Goal: Find specific page/section: Find specific page/section

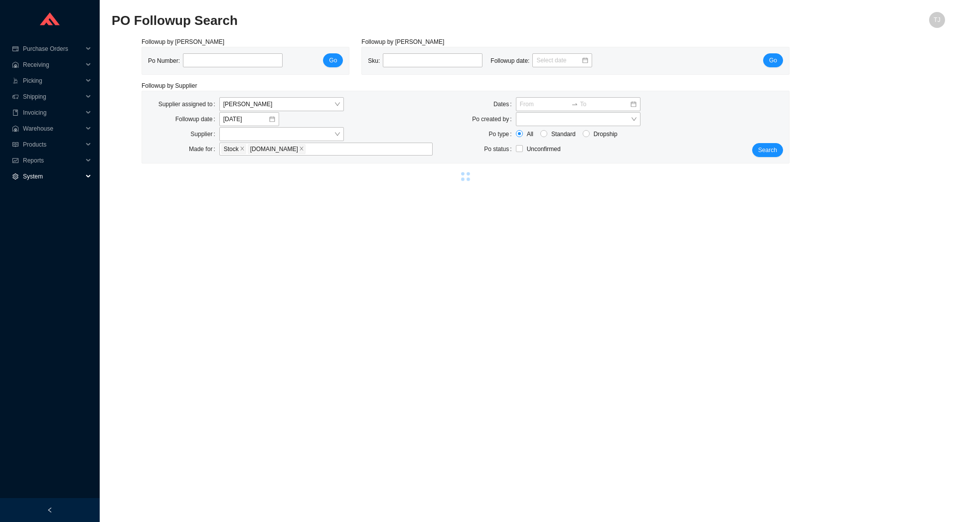
click at [42, 181] on span "System" at bounding box center [53, 176] width 60 height 16
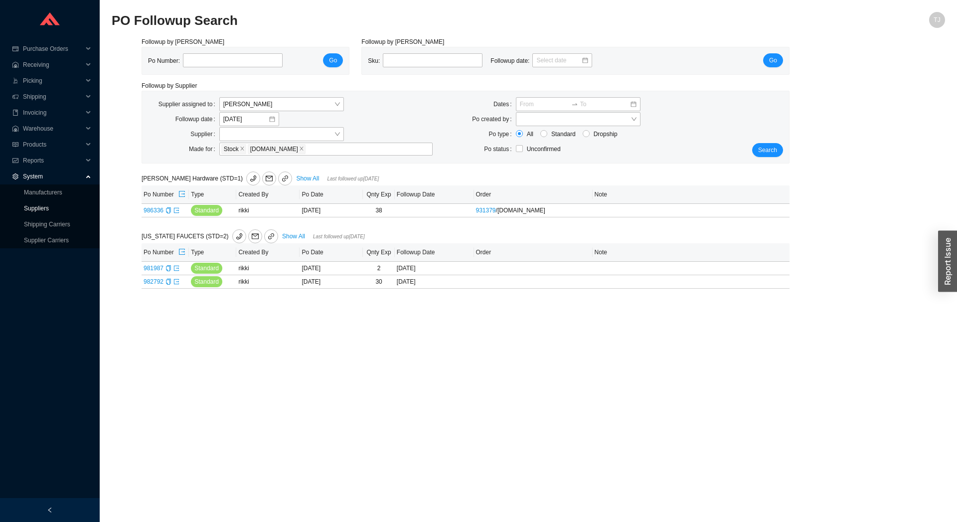
click at [42, 207] on link "Suppliers" at bounding box center [36, 208] width 25 height 7
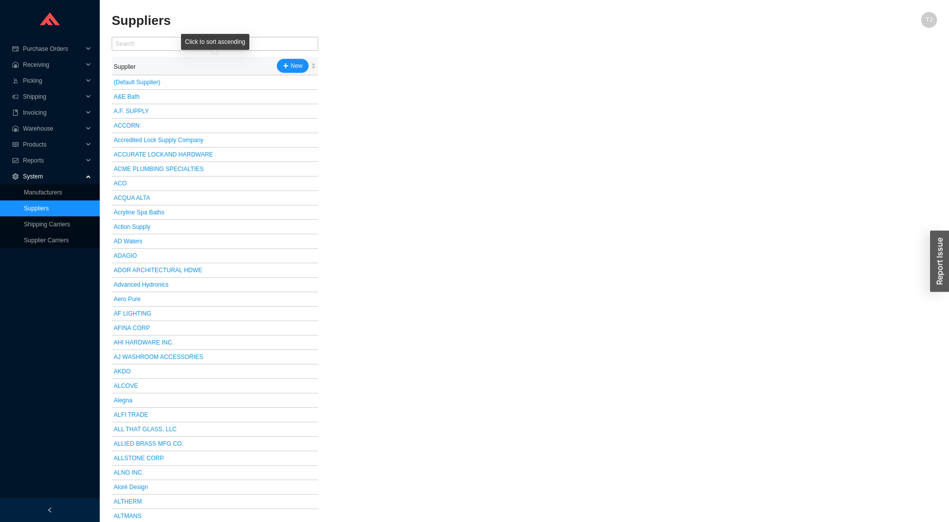
click at [233, 45] on div "Click to sort ascending" at bounding box center [215, 42] width 68 height 16
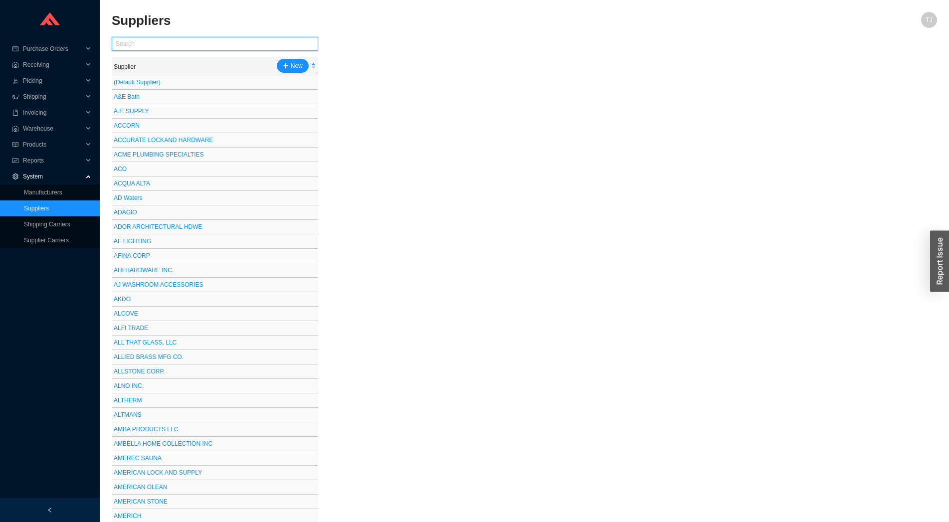
click at [150, 38] on input "text" at bounding box center [215, 44] width 206 height 14
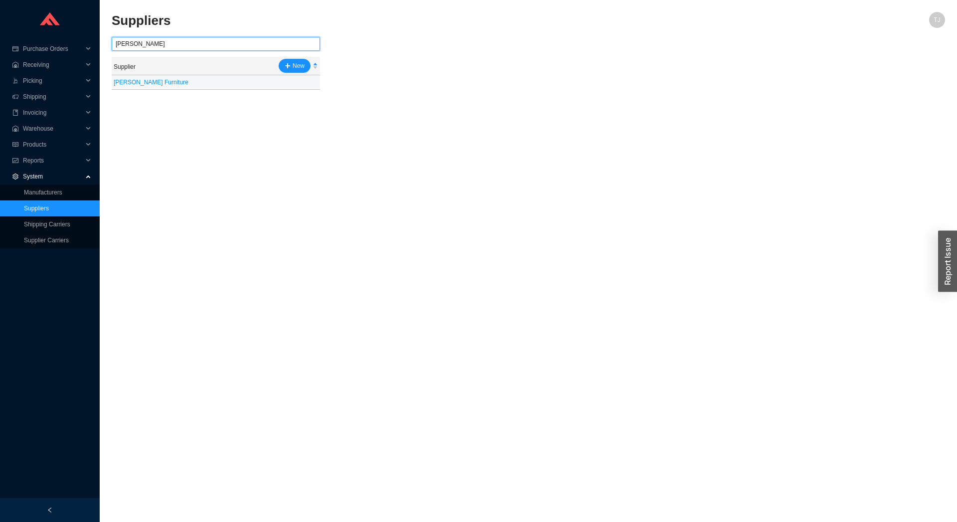
type input "james"
click at [166, 78] on td "[PERSON_NAME] Furniture" at bounding box center [216, 82] width 208 height 14
click at [39, 190] on link "Manufacturers" at bounding box center [43, 192] width 38 height 7
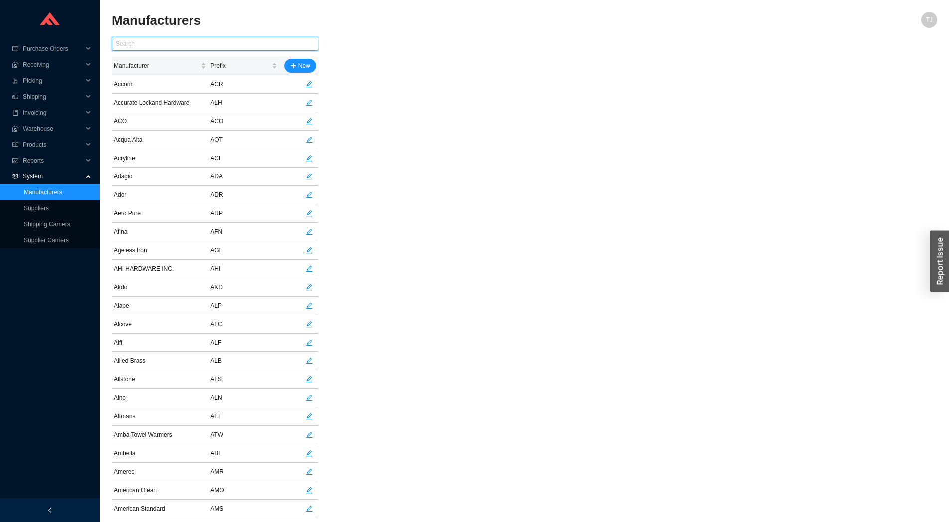
click at [197, 42] on input "text" at bounding box center [215, 44] width 206 height 14
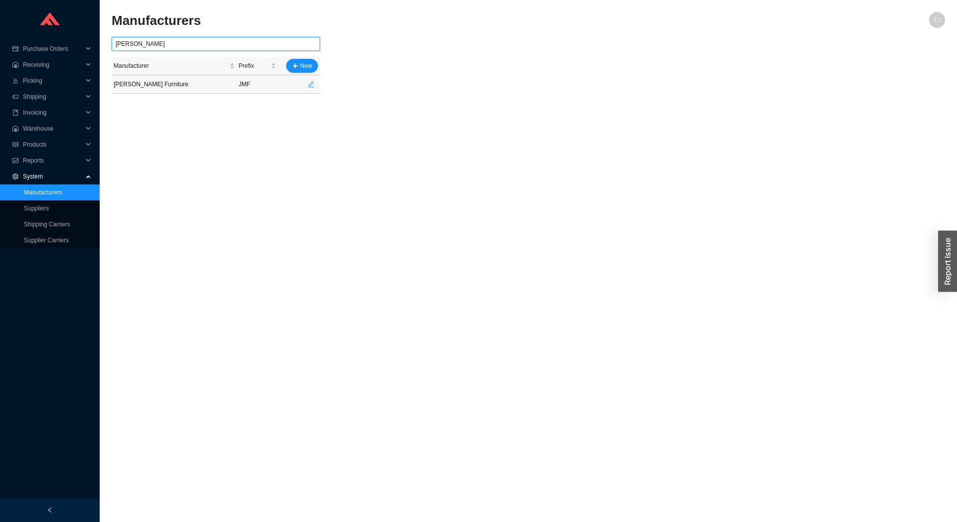
type input "james"
click at [318, 86] on button "button" at bounding box center [311, 84] width 14 height 14
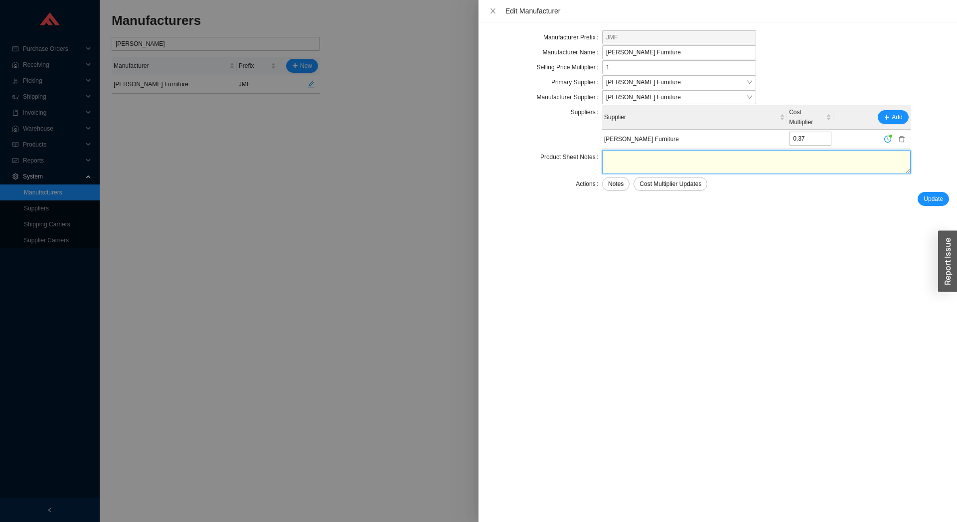
click at [632, 164] on textarea at bounding box center [756, 162] width 309 height 24
click at [28, 212] on div at bounding box center [478, 261] width 957 height 522
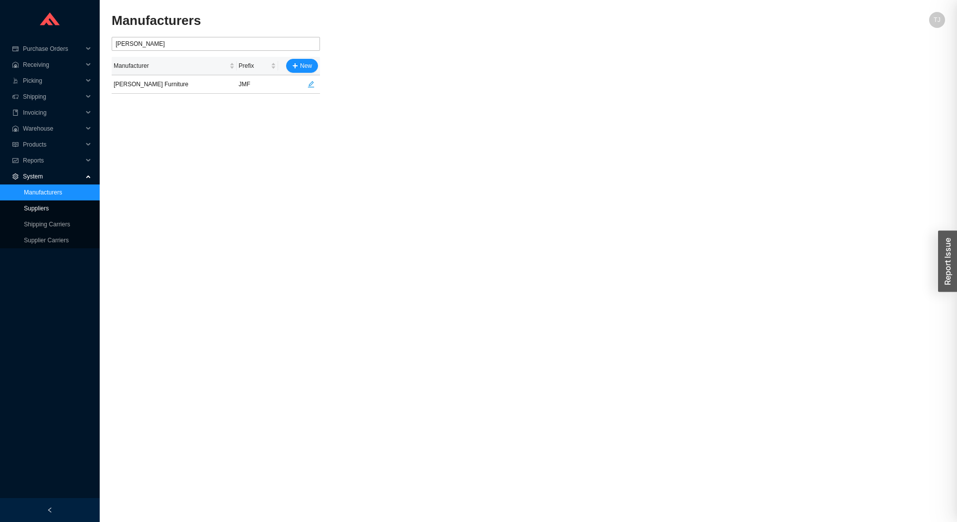
click at [32, 211] on link "Suppliers" at bounding box center [36, 208] width 25 height 7
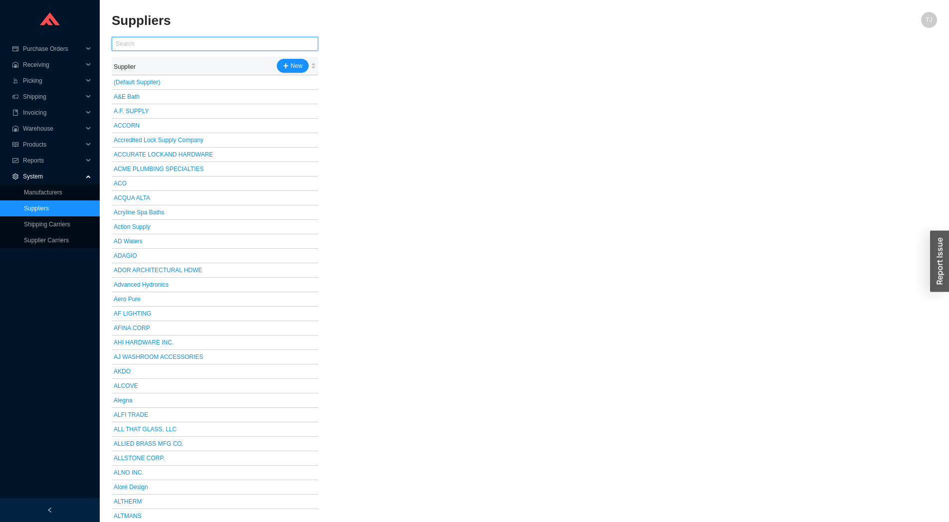
click at [146, 49] on input "text" at bounding box center [215, 44] width 206 height 14
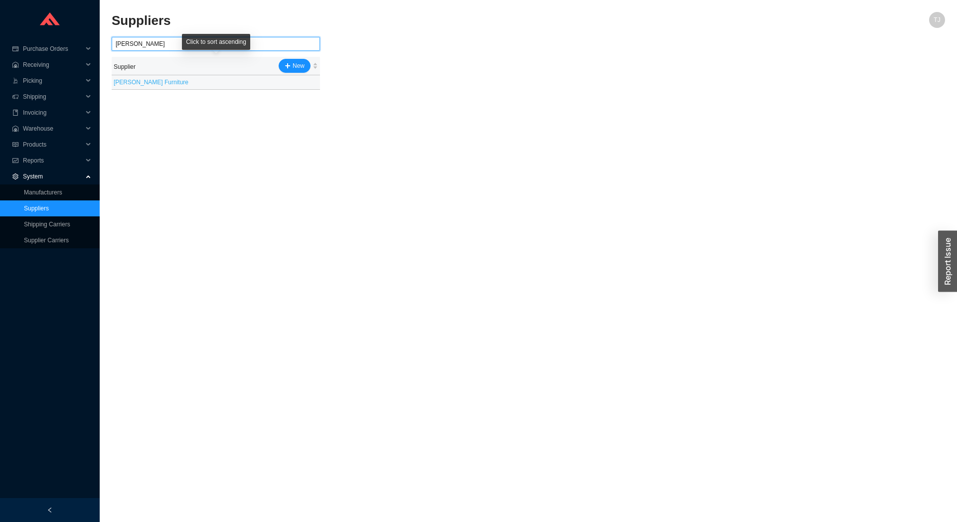
type input "james"
click at [151, 83] on link "[PERSON_NAME] Furniture" at bounding box center [151, 82] width 75 height 7
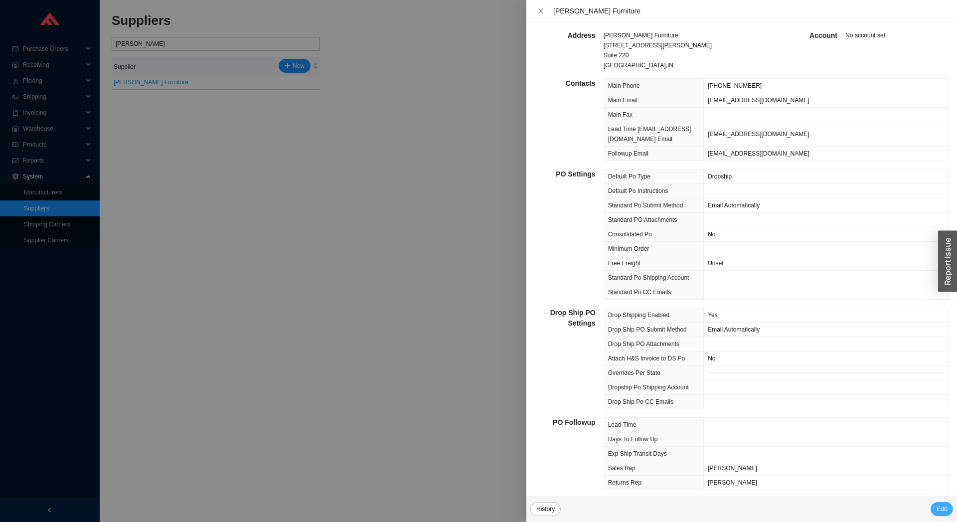
click at [941, 510] on span "Edit" at bounding box center [942, 509] width 10 height 10
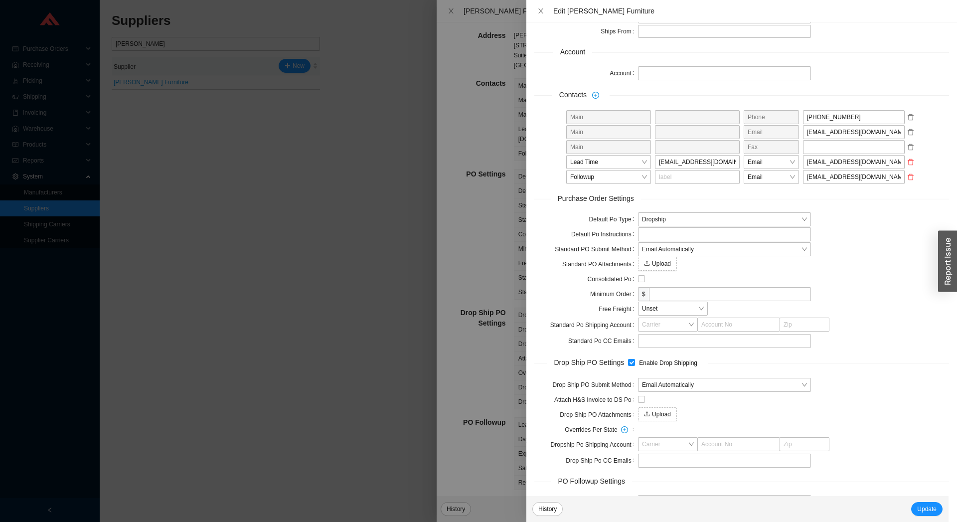
scroll to position [207, 0]
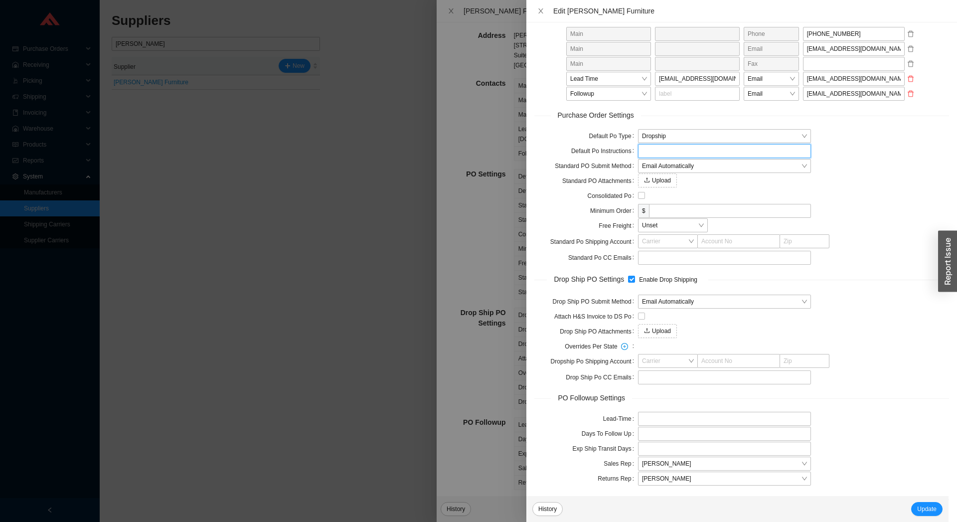
click at [650, 155] on input "text" at bounding box center [724, 151] width 173 height 14
click at [348, 285] on div at bounding box center [478, 261] width 957 height 522
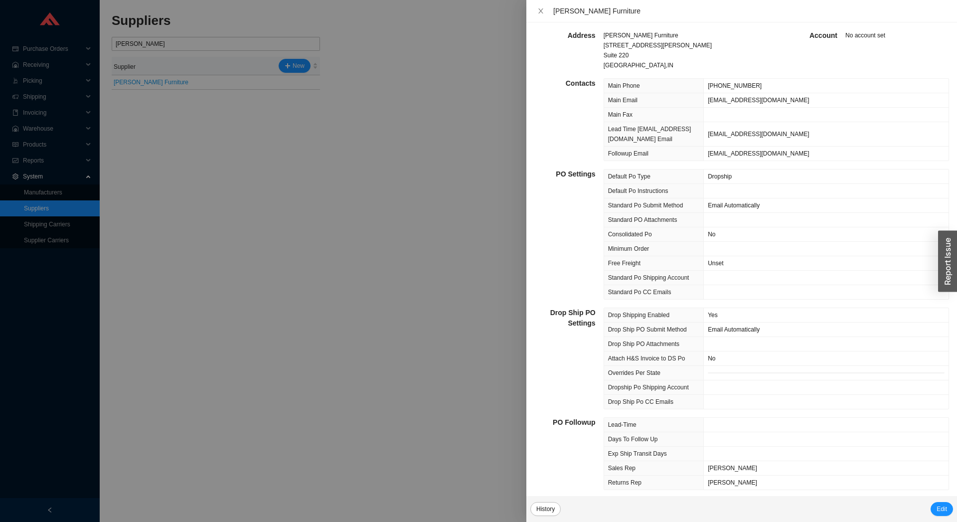
click at [395, 290] on div at bounding box center [478, 261] width 957 height 522
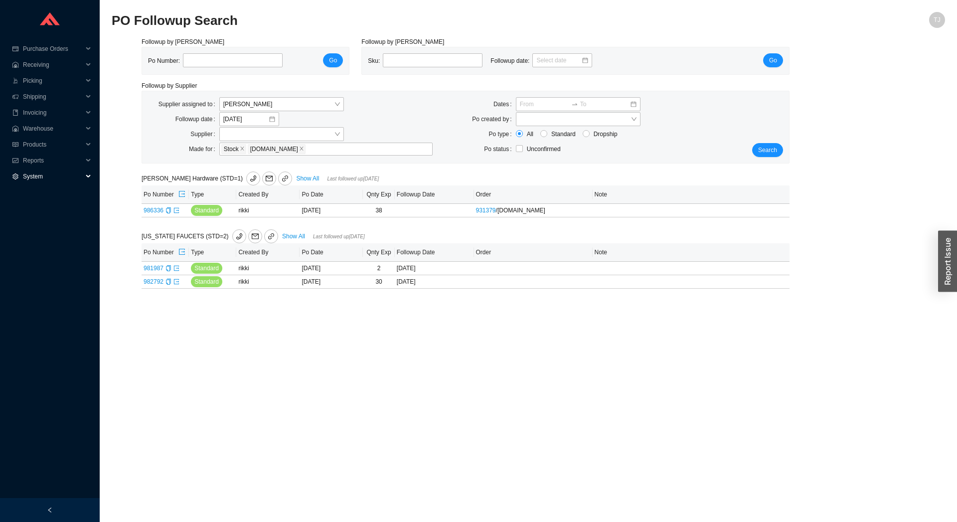
click at [24, 174] on span "System" at bounding box center [53, 176] width 60 height 16
click at [40, 192] on link "Manufacturers" at bounding box center [43, 192] width 38 height 7
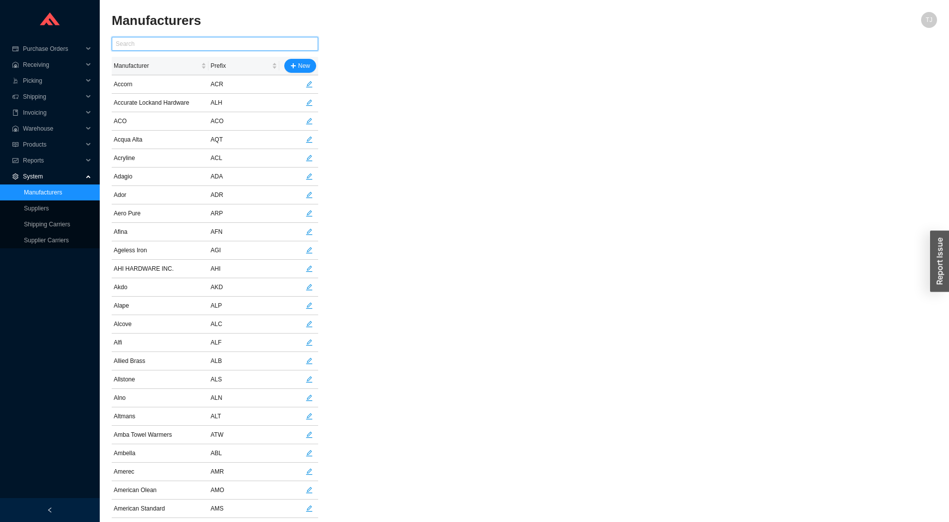
click at [129, 38] on input "text" at bounding box center [215, 44] width 206 height 14
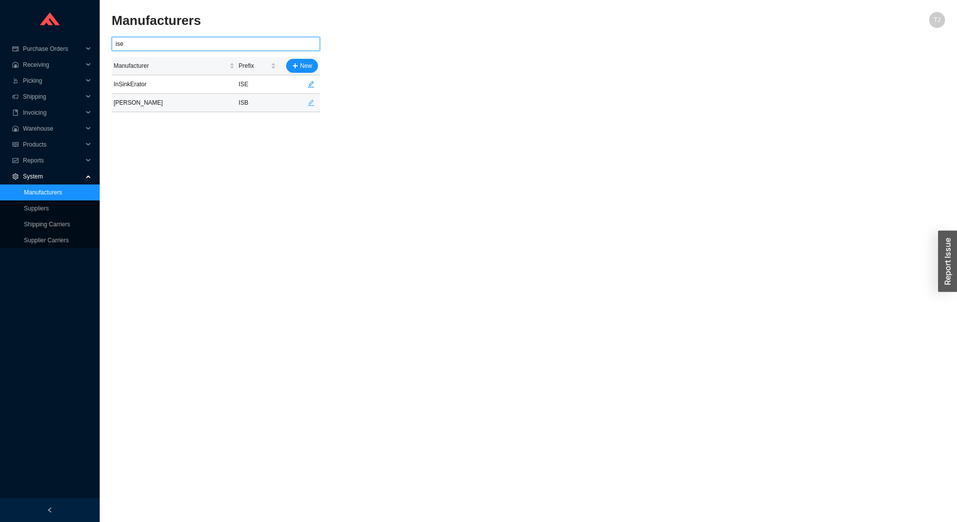
type input "ise"
click at [313, 102] on icon "edit" at bounding box center [311, 103] width 6 height 6
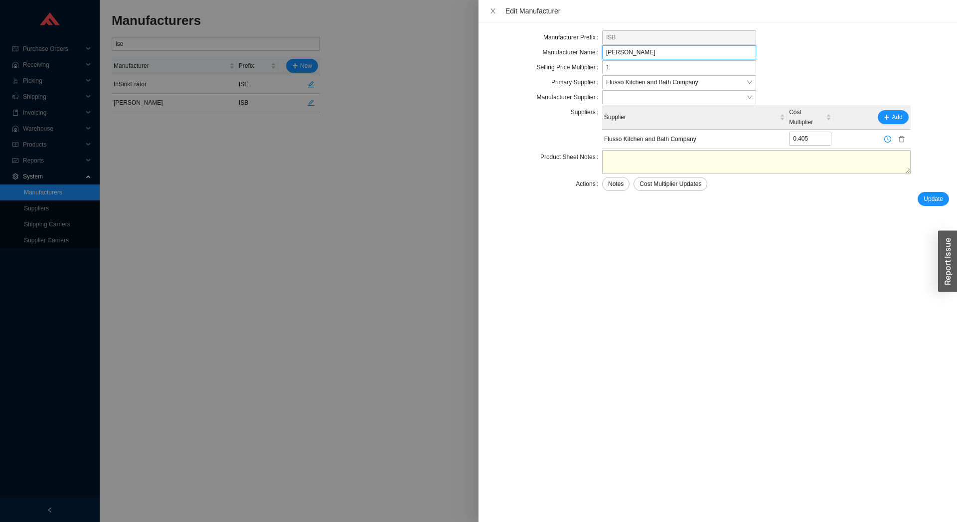
click at [622, 56] on input "[PERSON_NAME]" at bounding box center [679, 52] width 154 height 14
click at [619, 53] on input "[PERSON_NAME]" at bounding box center [679, 52] width 154 height 14
click at [304, 228] on div at bounding box center [478, 261] width 957 height 522
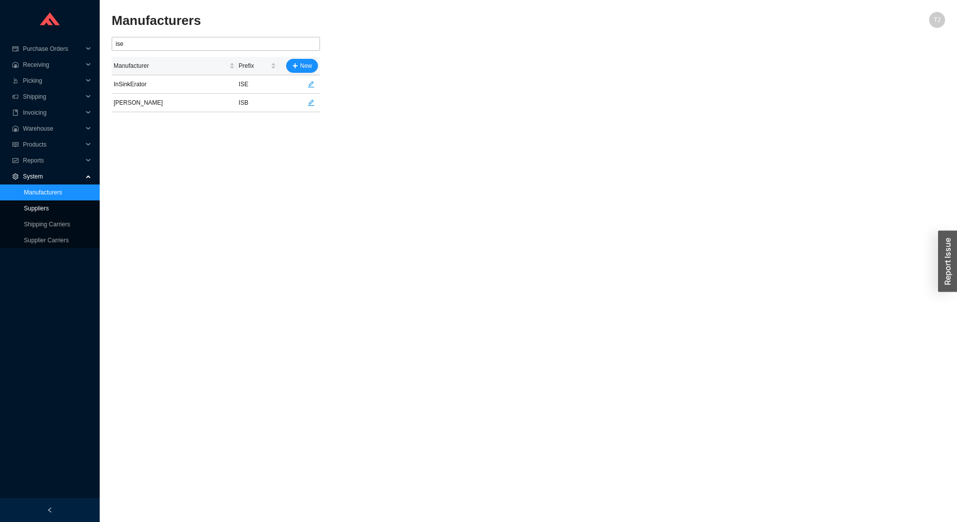
click at [37, 206] on link "Suppliers" at bounding box center [36, 208] width 25 height 7
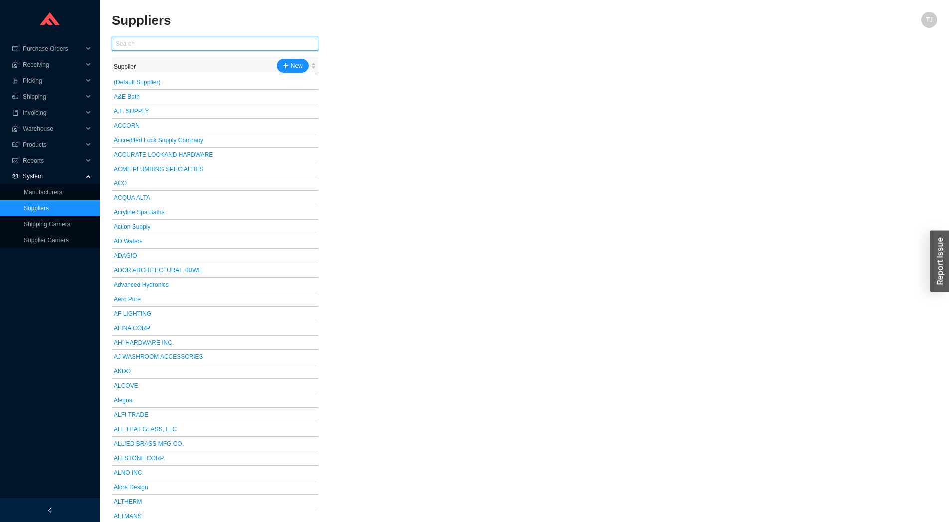
click at [139, 38] on input "text" at bounding box center [215, 44] width 206 height 14
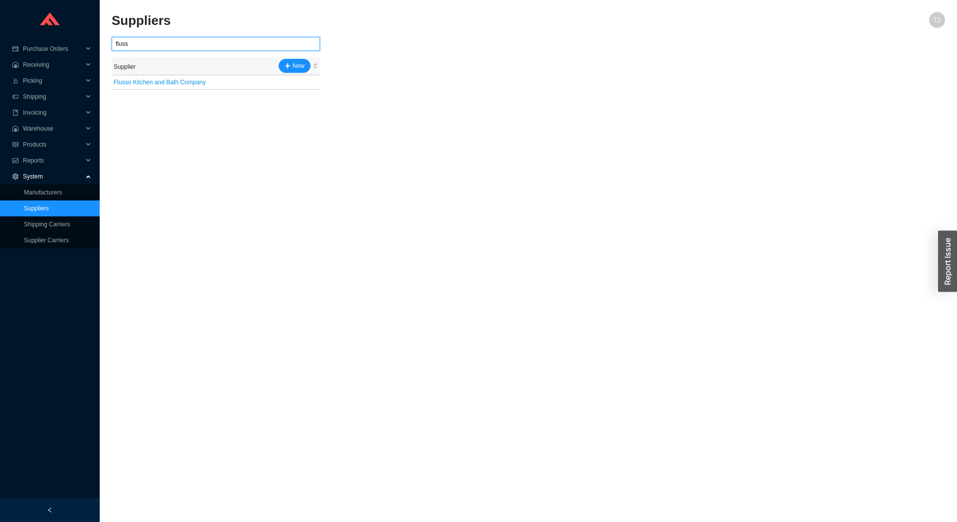
type input "fluss"
